Goal: Task Accomplishment & Management: Manage account settings

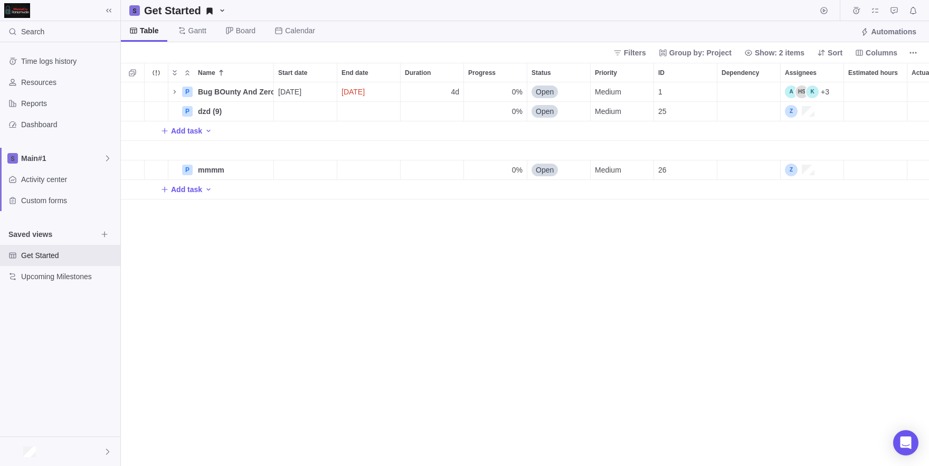
scroll to position [384, 808]
click at [15, 464] on div at bounding box center [60, 451] width 120 height 29
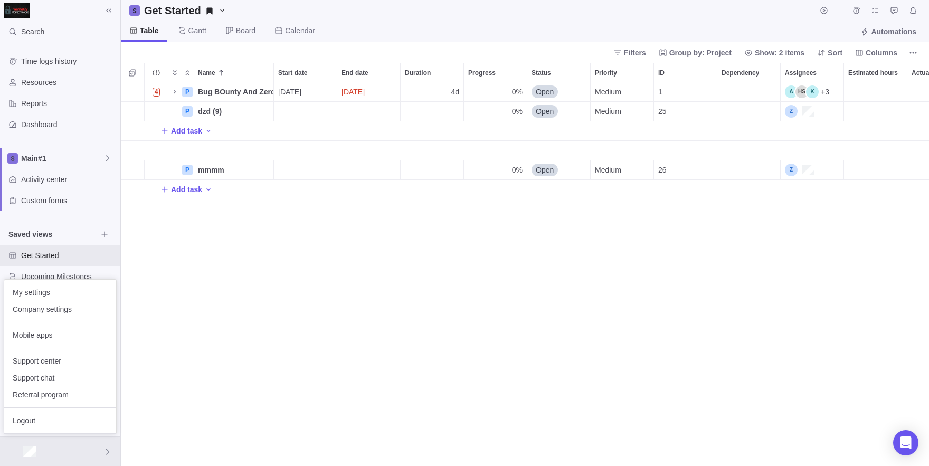
click at [53, 267] on body "Search Time logs history Resources Reports Dashboard Main#1 Activity center Cus…" at bounding box center [464, 233] width 929 height 466
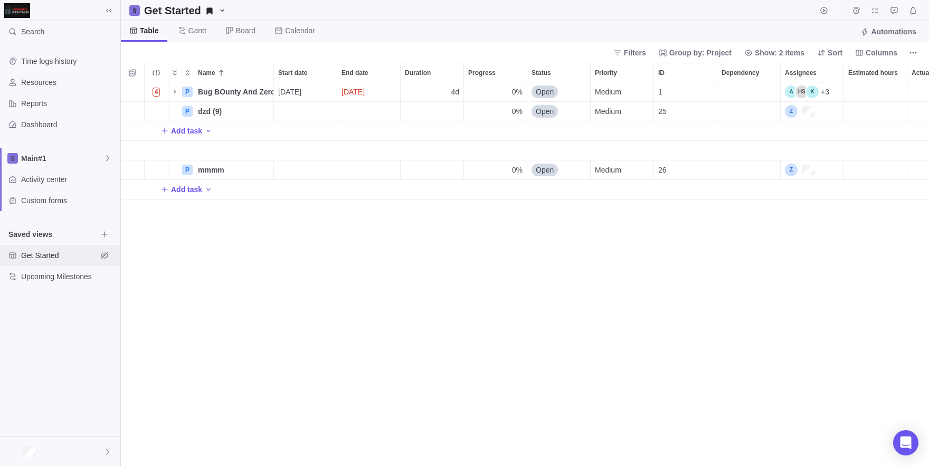
click at [36, 256] on span "Get Started" at bounding box center [59, 255] width 76 height 11
click at [45, 455] on div at bounding box center [60, 451] width 120 height 29
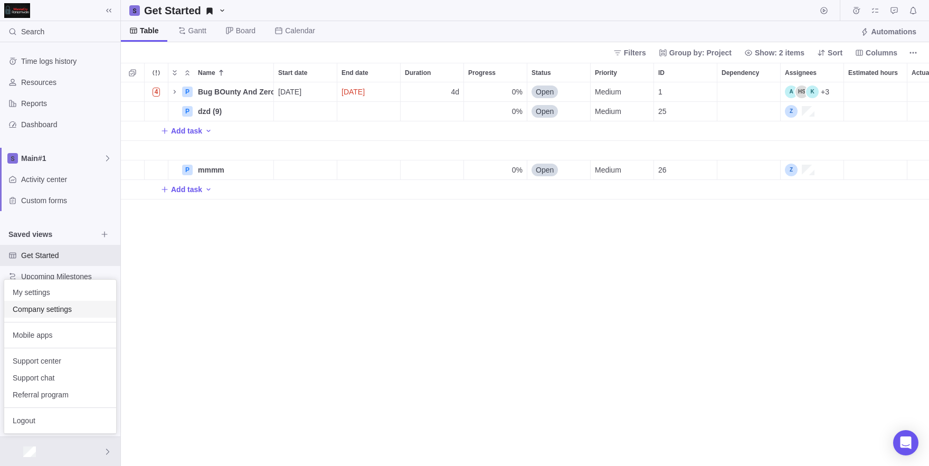
click at [45, 315] on div "Company settings" at bounding box center [60, 309] width 112 height 17
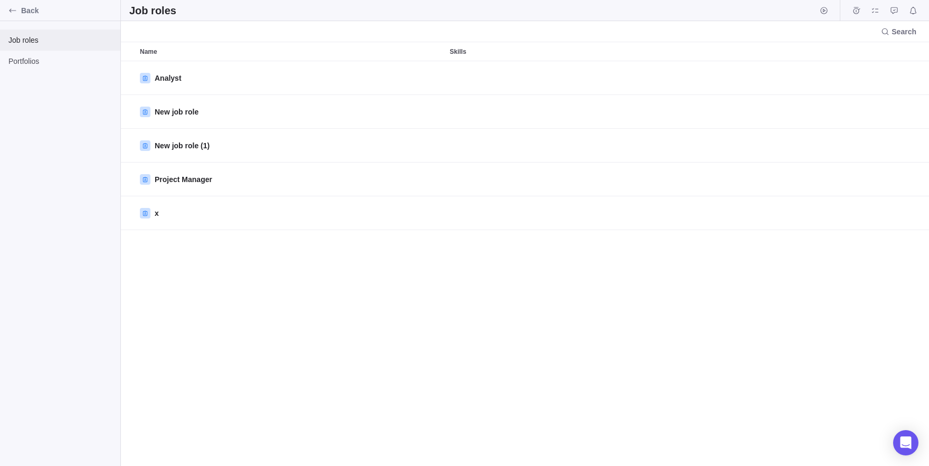
scroll to position [405, 808]
type textarea "x"
click at [3, 18] on div "Back" at bounding box center [60, 10] width 120 height 21
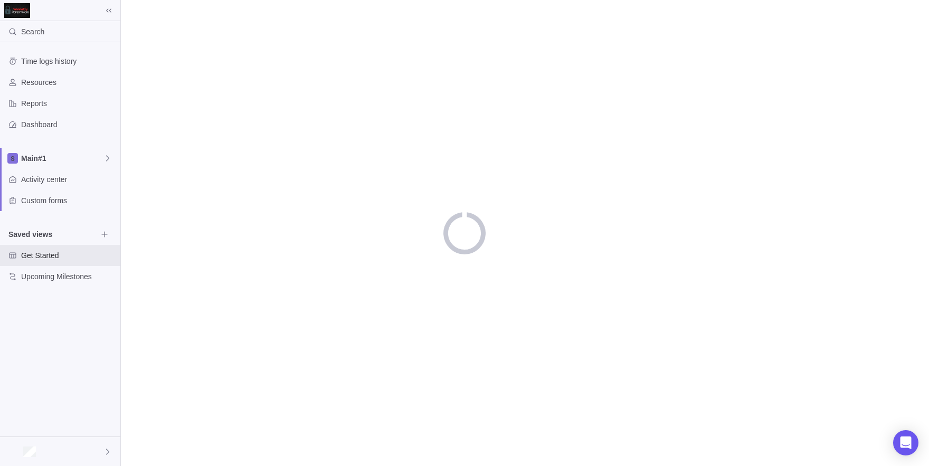
click at [99, 11] on div at bounding box center [60, 10] width 120 height 15
click at [107, 10] on icon at bounding box center [108, 10] width 5 height 4
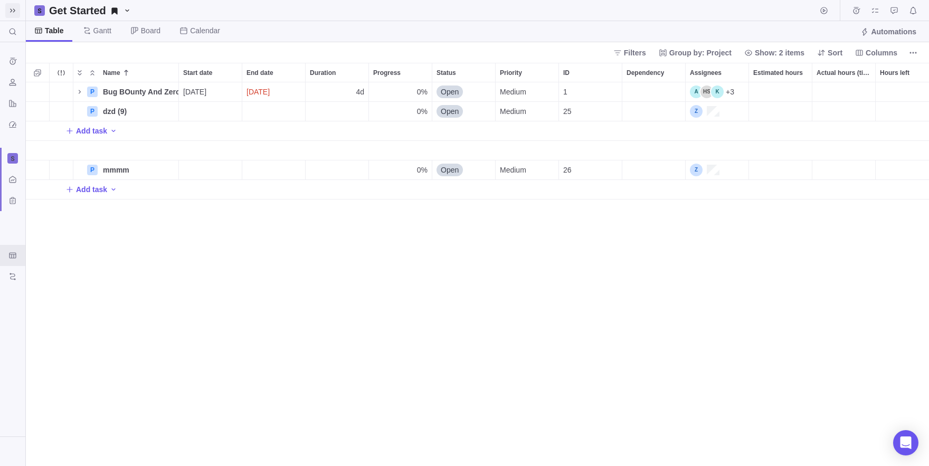
scroll to position [1, 1]
click at [13, 12] on icon at bounding box center [12, 10] width 8 height 8
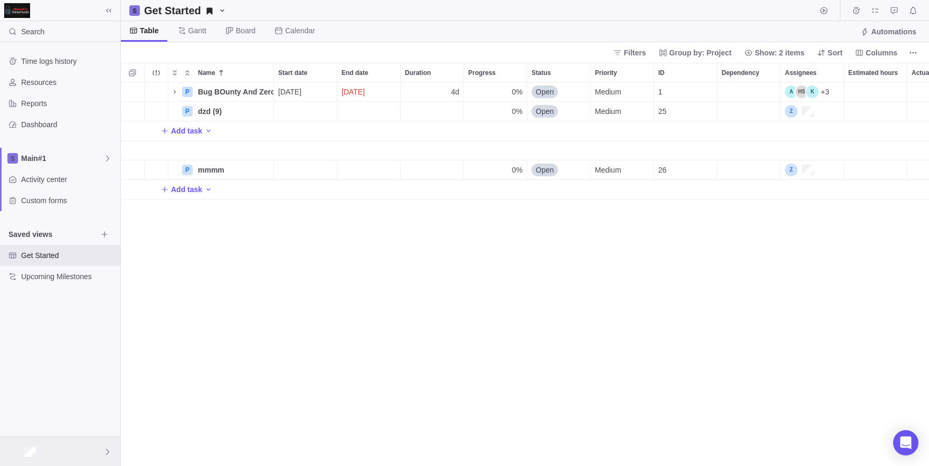
click at [65, 465] on div at bounding box center [60, 451] width 120 height 29
click at [56, 421] on span "Logout" at bounding box center [60, 420] width 95 height 11
